Goal: Task Accomplishment & Management: Manage account settings

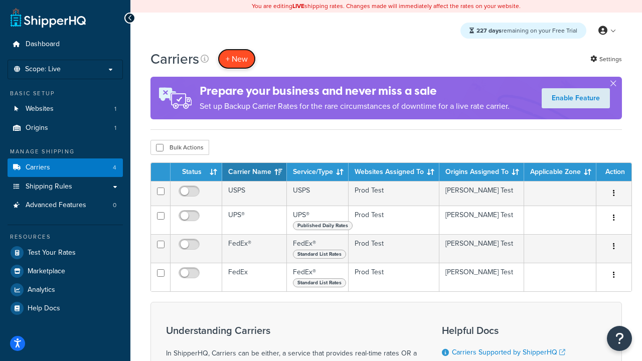
click at [237, 59] on button "+ New" at bounding box center [237, 59] width 38 height 21
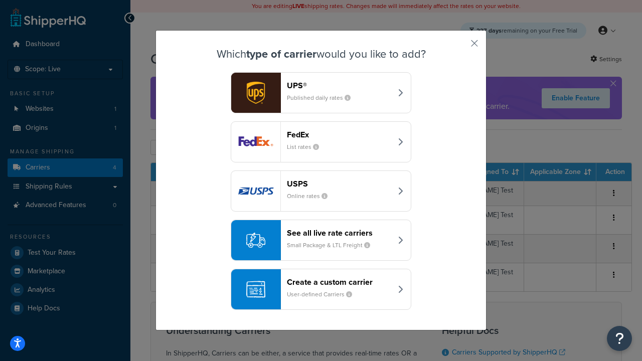
click at [321, 142] on div "FedEx List rates" at bounding box center [339, 142] width 105 height 24
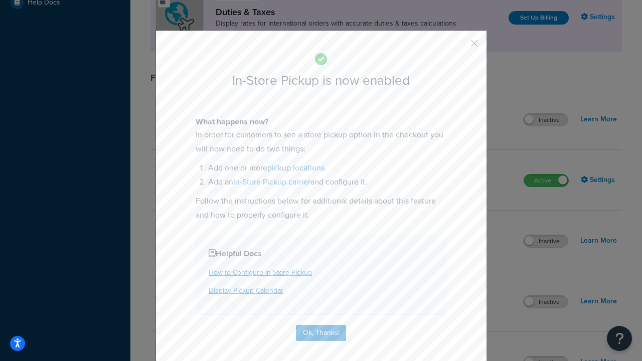
click at [460, 47] on button "button" at bounding box center [460, 47] width 3 height 3
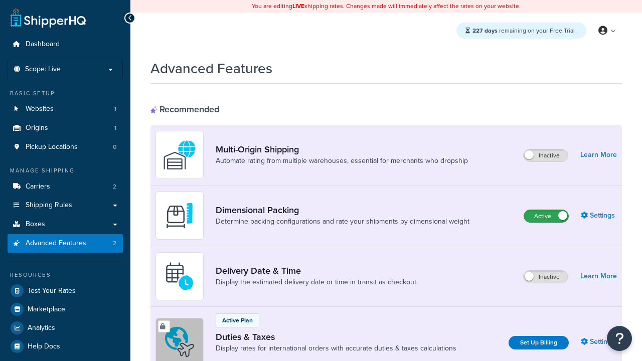
click at [547, 216] on label "Active" at bounding box center [546, 216] width 44 height 12
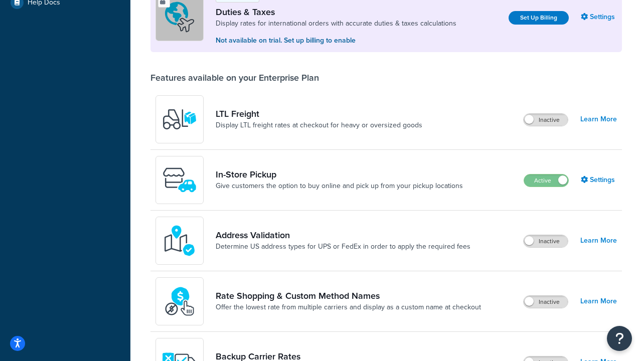
scroll to position [306, 0]
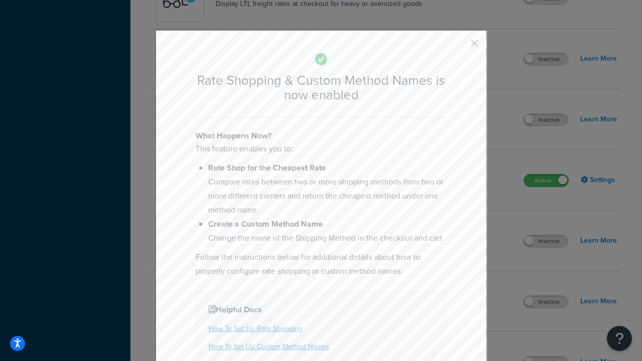
click at [460, 47] on button "button" at bounding box center [460, 47] width 3 height 3
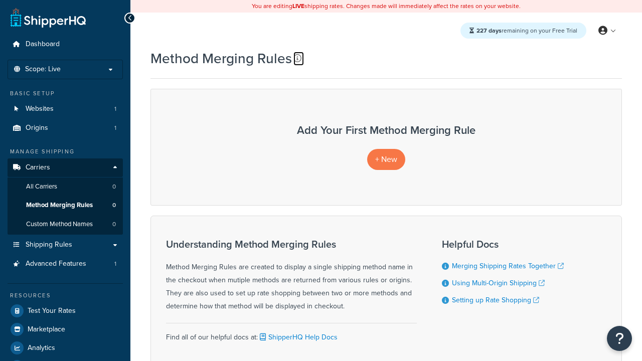
click at [298, 58] on icon at bounding box center [298, 58] width 8 height 8
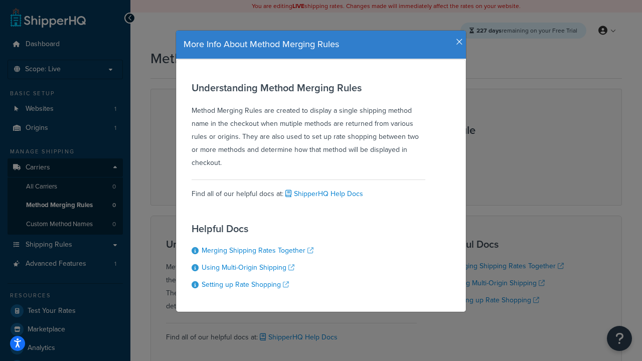
click at [457, 38] on icon "button" at bounding box center [459, 42] width 7 height 9
